Goal: Check status: Check status

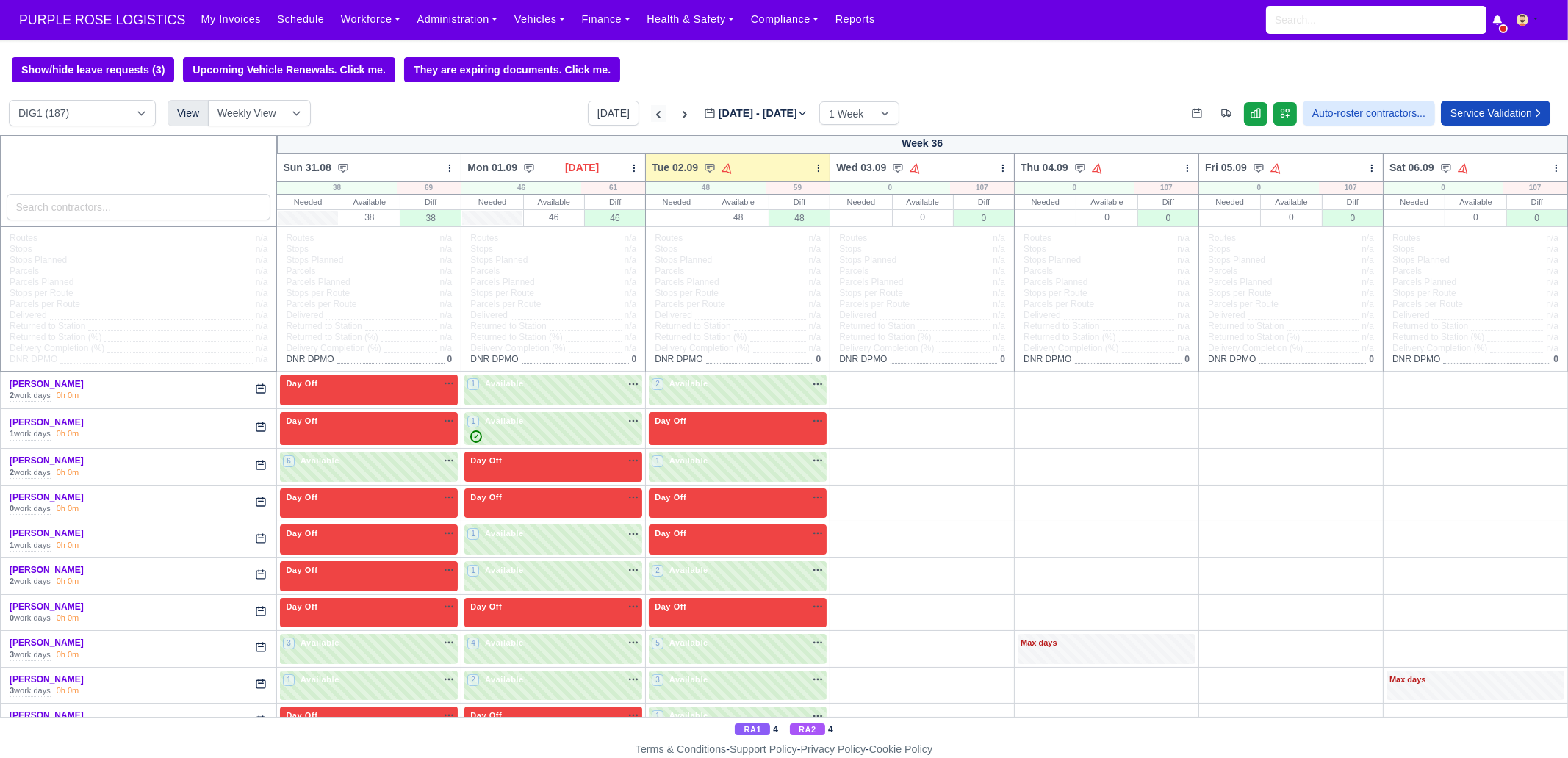
click at [651, 114] on icon at bounding box center [658, 115] width 15 height 15
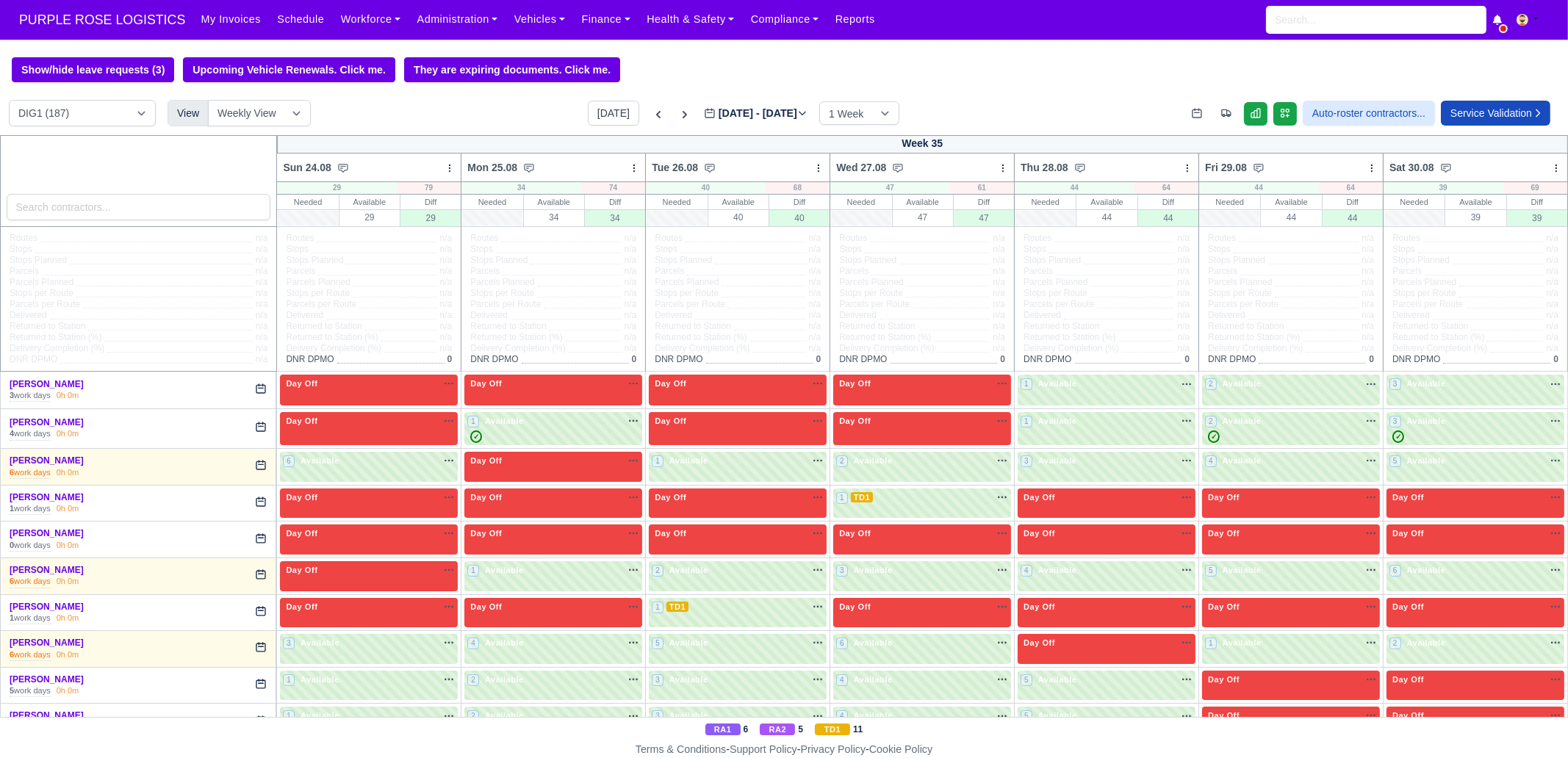
type input "[DATE]"
click at [150, 199] on input "search" at bounding box center [138, 207] width 264 height 26
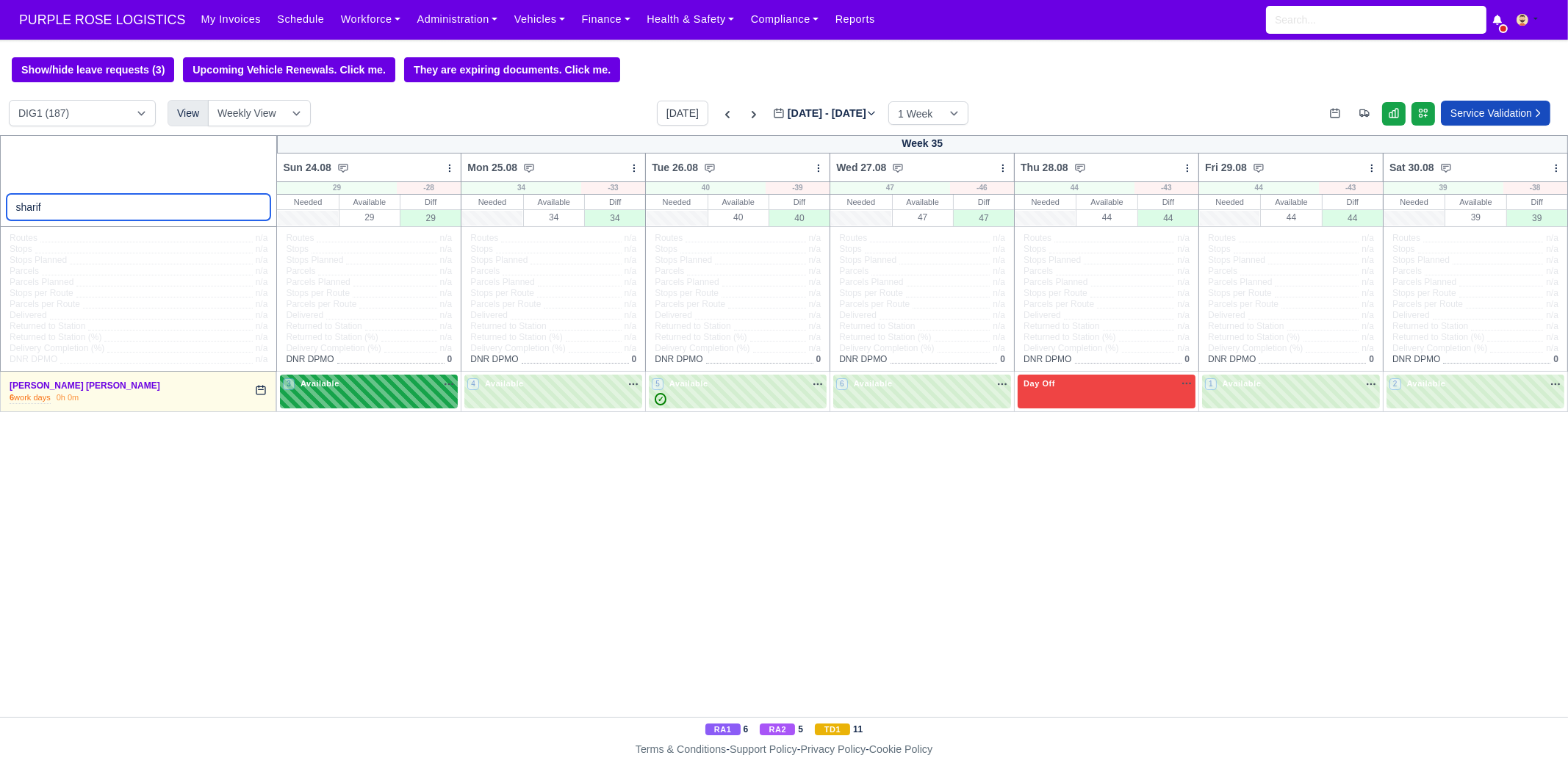
type input "sharif"
click at [305, 407] on div "3 Available" at bounding box center [369, 391] width 177 height 34
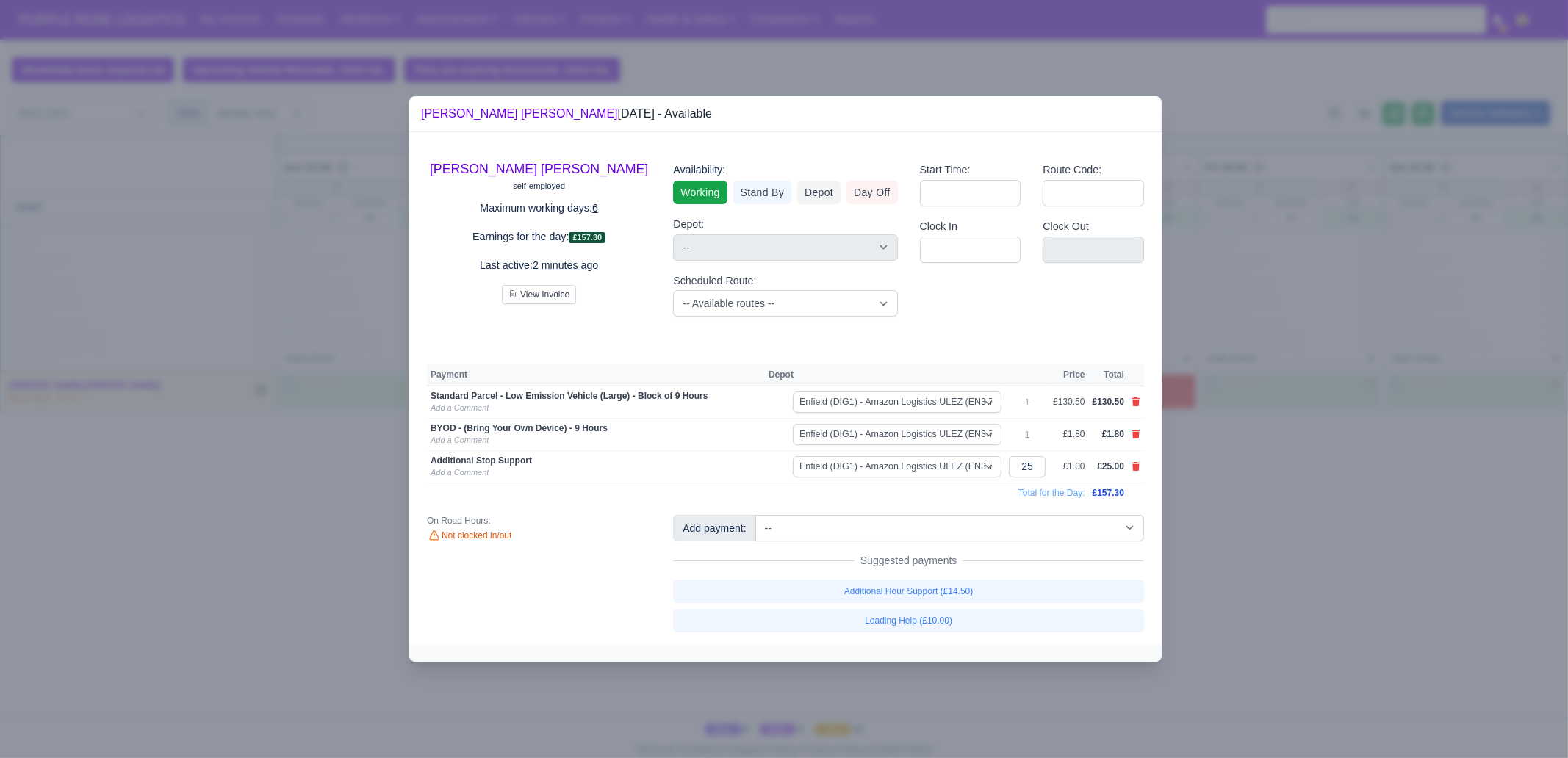
click at [161, 512] on div at bounding box center [784, 379] width 1568 height 758
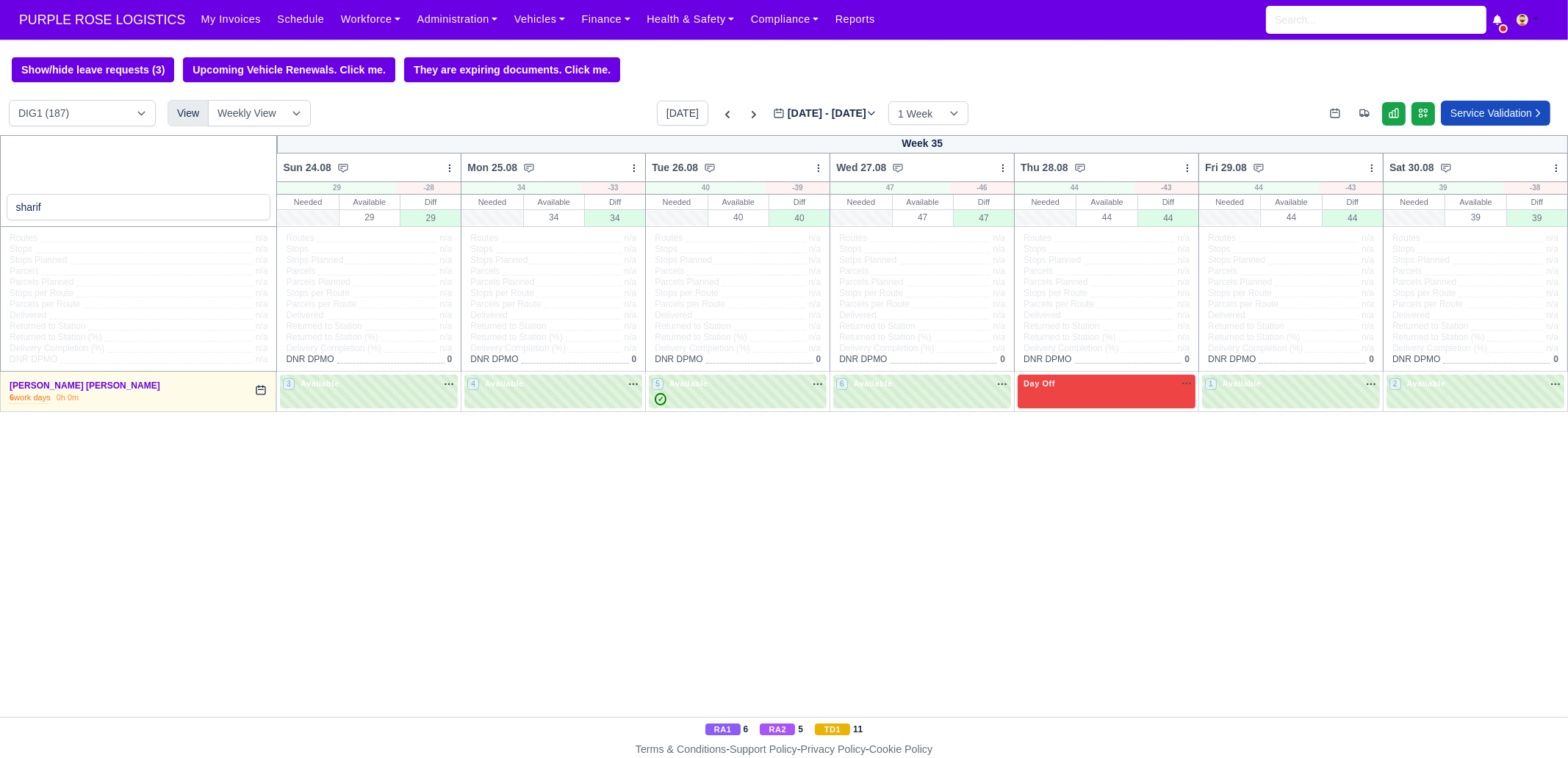
click at [288, 374] on td "3 Available" at bounding box center [370, 391] width 185 height 40
click at [290, 374] on td "3 Available" at bounding box center [370, 391] width 185 height 40
click at [312, 386] on span "Available" at bounding box center [320, 383] width 45 height 10
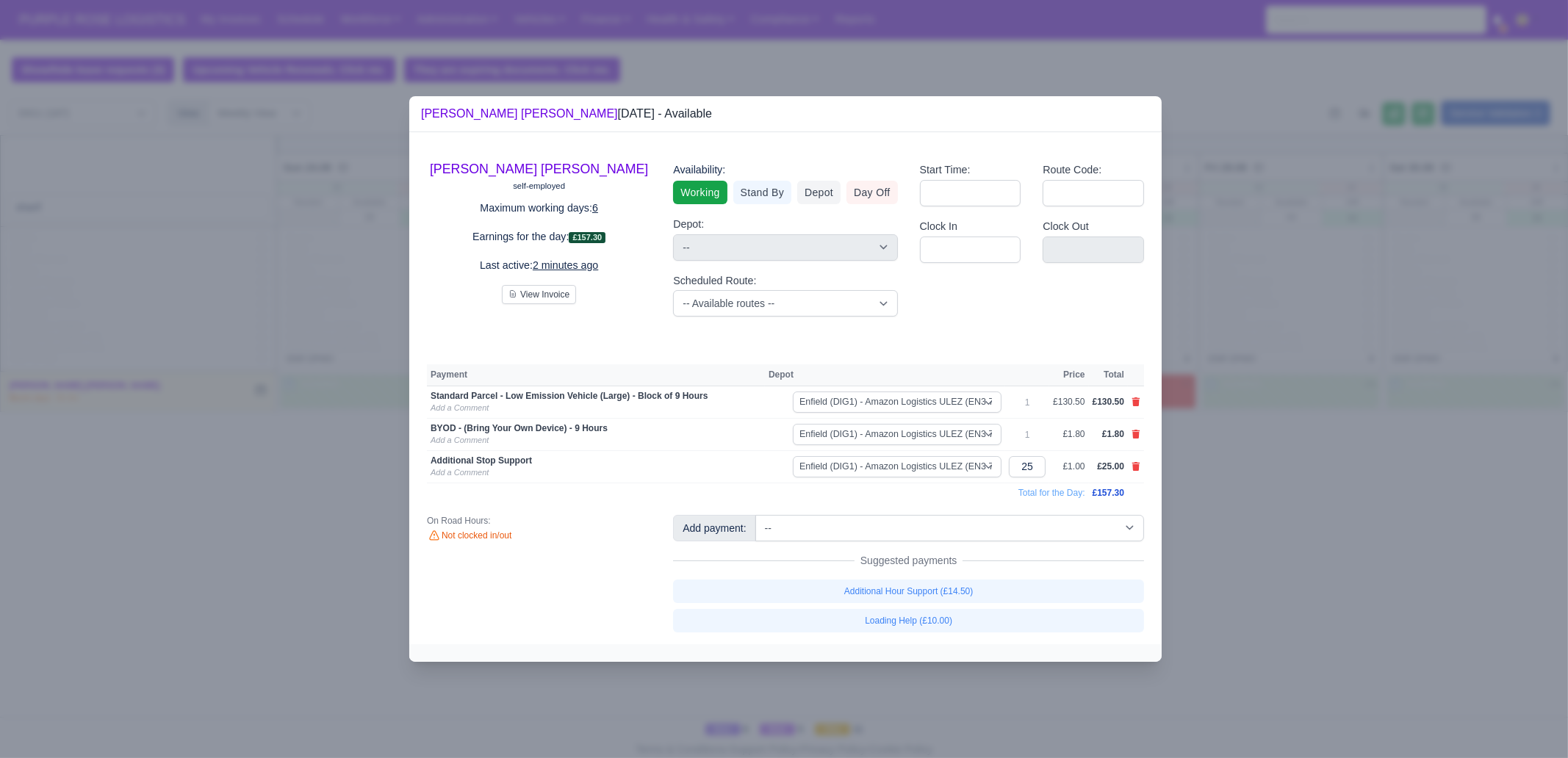
click at [1429, 400] on div at bounding box center [784, 379] width 1568 height 758
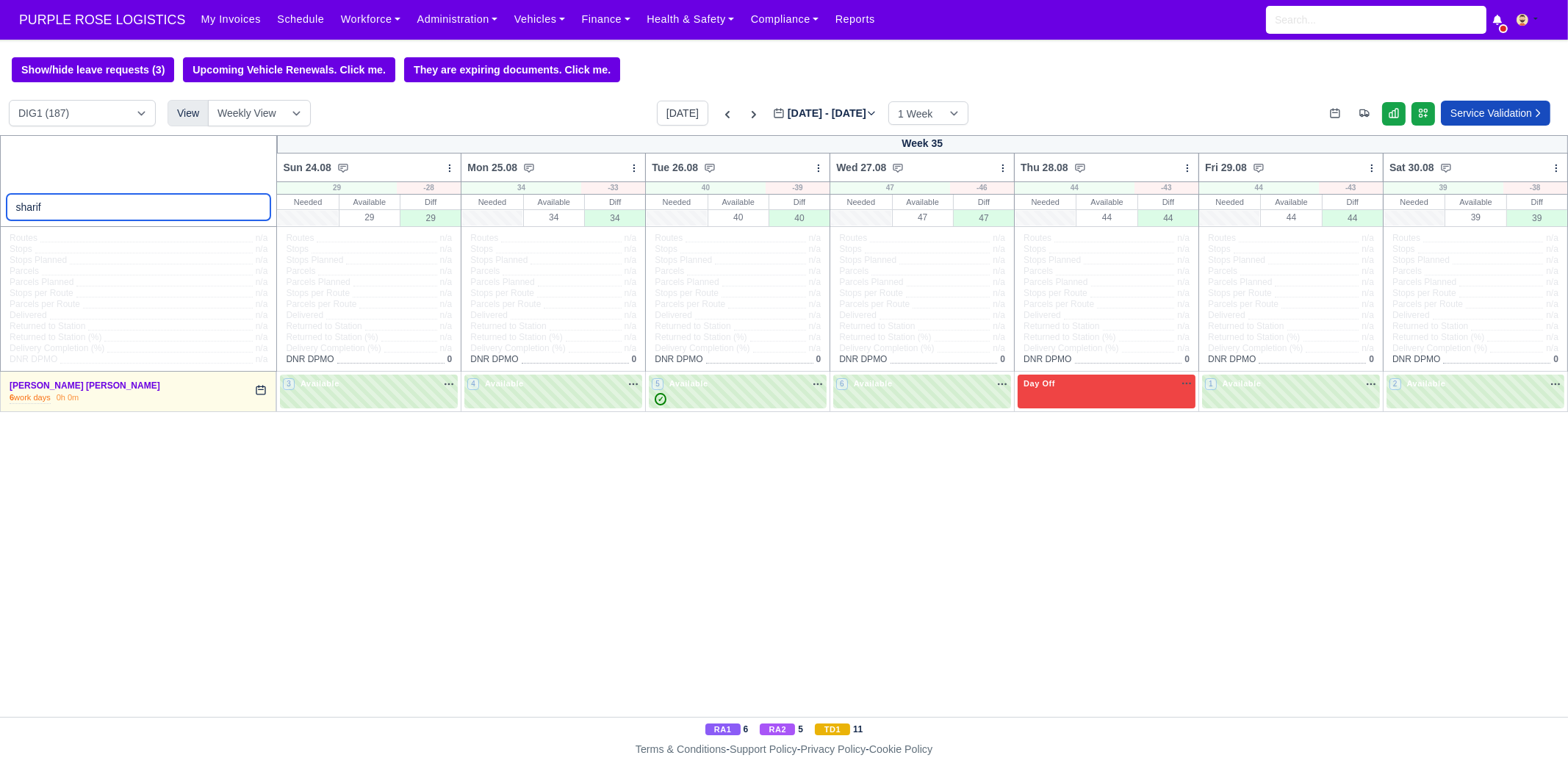
drag, startPoint x: 248, startPoint y: 211, endPoint x: 580, endPoint y: 274, distance: 337.9
click at [248, 211] on input "sharif" at bounding box center [138, 207] width 264 height 26
